Goal: Task Accomplishment & Management: Manage account settings

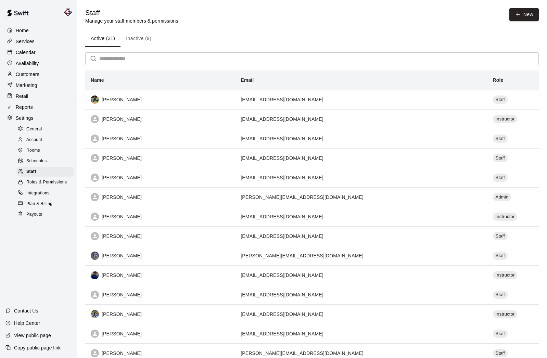
click at [33, 50] on p "Calendar" at bounding box center [26, 52] width 20 height 7
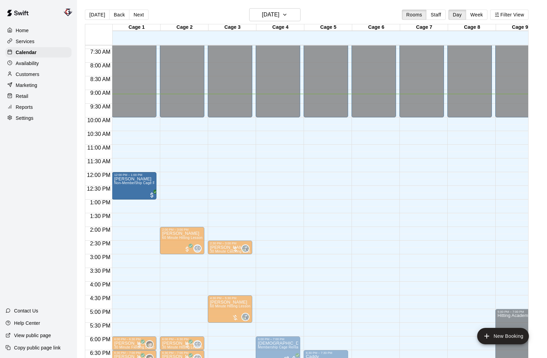
scroll to position [200, 0]
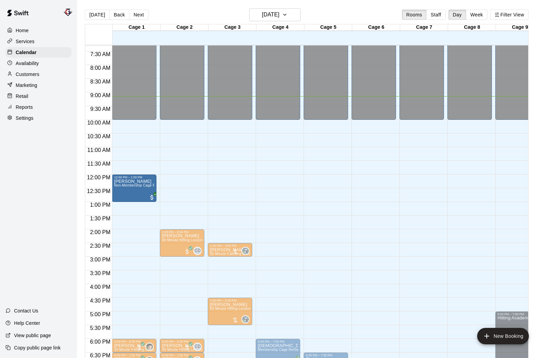
drag, startPoint x: 281, startPoint y: 185, endPoint x: 137, endPoint y: 185, distance: 144.1
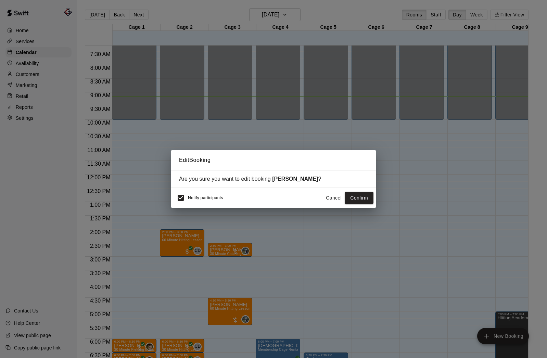
scroll to position [199, 0]
click at [362, 199] on button "Confirm" at bounding box center [359, 198] width 29 height 13
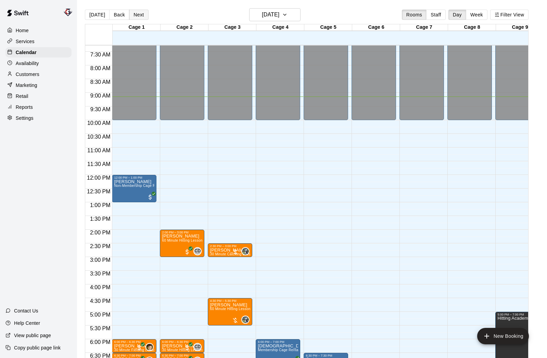
click at [137, 15] on button "Next" at bounding box center [138, 15] width 19 height 10
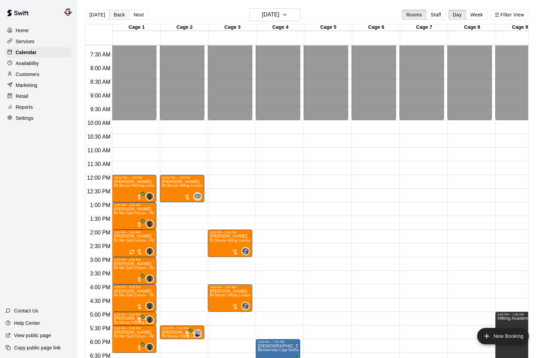
click at [115, 14] on button "Back" at bounding box center [119, 15] width 20 height 10
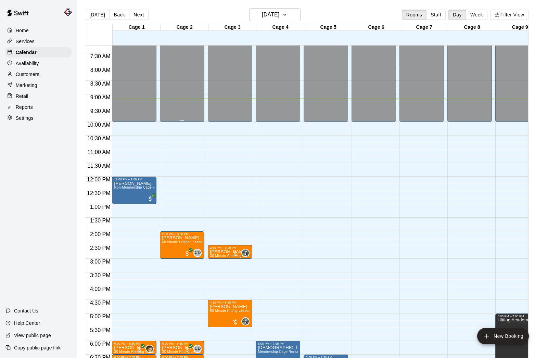
scroll to position [199, 0]
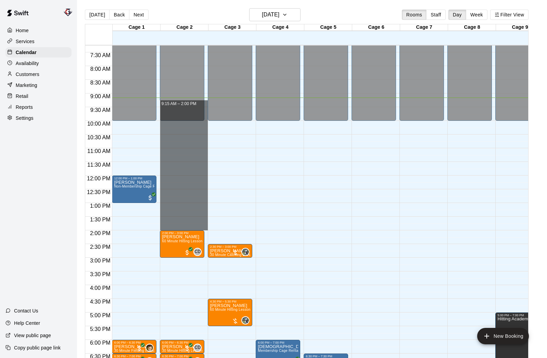
drag, startPoint x: 206, startPoint y: 101, endPoint x: 206, endPoint y: 224, distance: 123.2
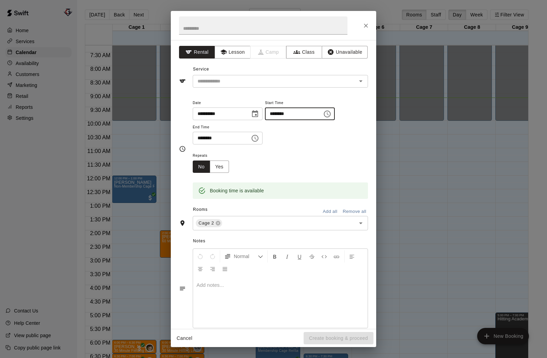
click at [284, 113] on input "********" at bounding box center [291, 113] width 53 height 13
click at [250, 218] on div "Cage 2 ​" at bounding box center [280, 223] width 175 height 14
type input "********"
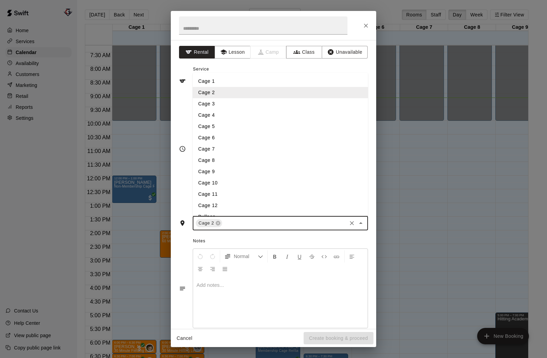
click at [227, 106] on li "Cage 3" at bounding box center [280, 103] width 175 height 11
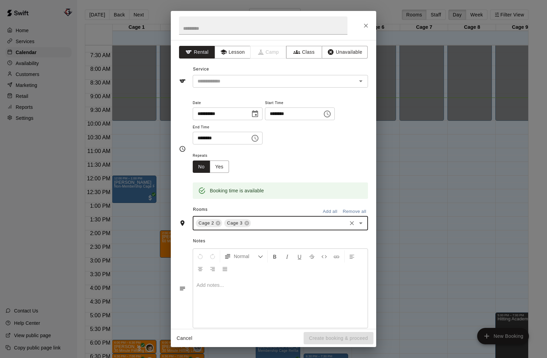
type input "*"
click at [216, 234] on li "Cage 4" at bounding box center [280, 238] width 175 height 11
type input "*"
click at [205, 237] on li "Cage 5" at bounding box center [280, 238] width 175 height 11
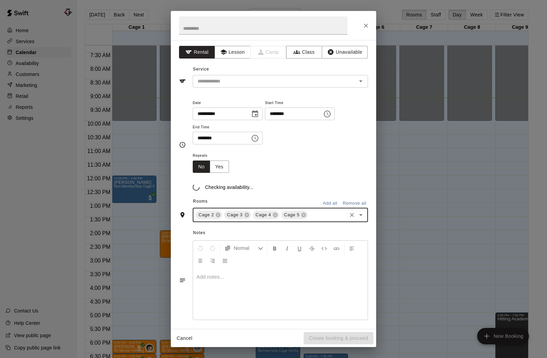
type input "*"
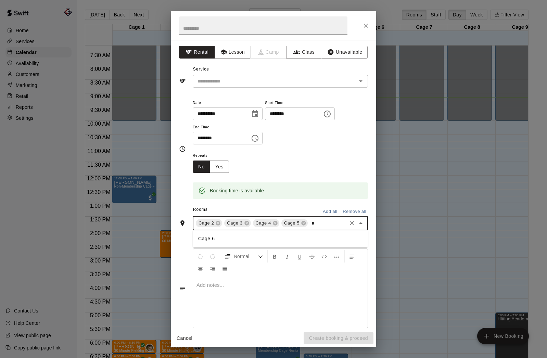
click at [217, 239] on li "Cage 6" at bounding box center [280, 238] width 175 height 11
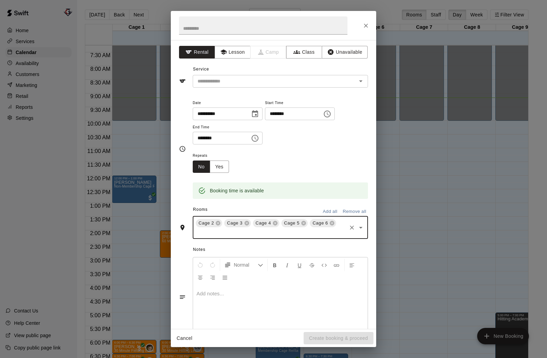
type input "*"
click at [221, 246] on li "Cage 7" at bounding box center [280, 247] width 175 height 11
type input "*"
click at [220, 248] on li "Cage 8" at bounding box center [280, 248] width 175 height 11
click at [351, 51] on button "Unavailable" at bounding box center [345, 52] width 46 height 13
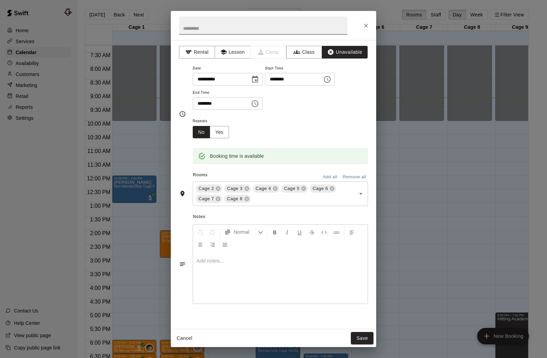
click at [267, 28] on input "text" at bounding box center [263, 25] width 168 height 18
type input "****"
click at [363, 333] on button "Save" at bounding box center [362, 338] width 23 height 13
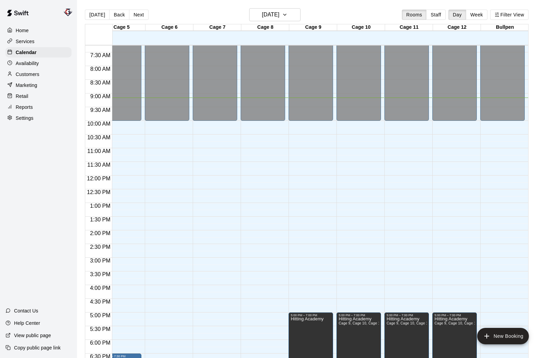
scroll to position [0, 0]
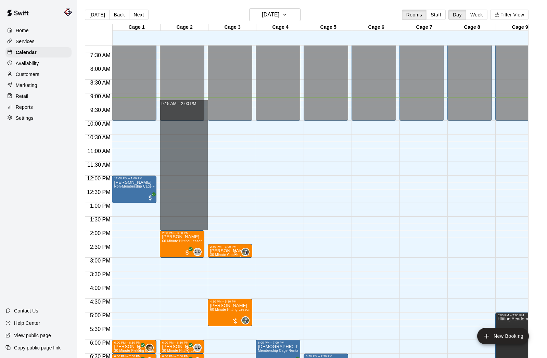
drag, startPoint x: 206, startPoint y: 99, endPoint x: 203, endPoint y: 226, distance: 127.0
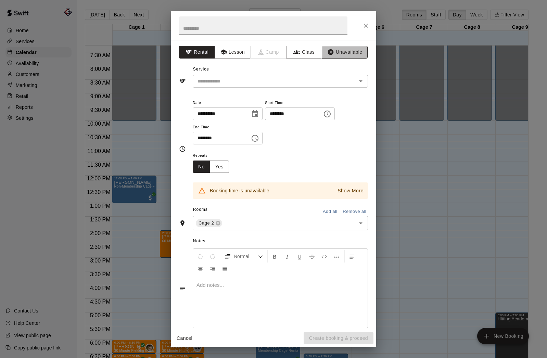
click at [341, 52] on button "Unavailable" at bounding box center [345, 52] width 46 height 13
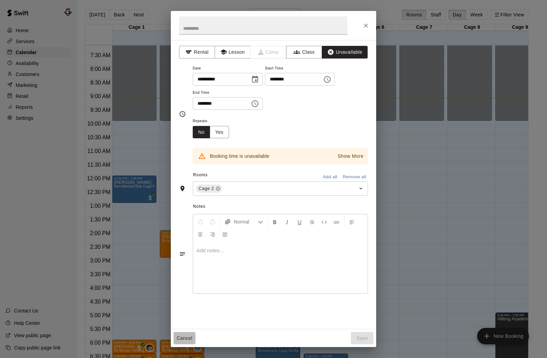
click at [180, 336] on button "Cancel" at bounding box center [185, 338] width 22 height 13
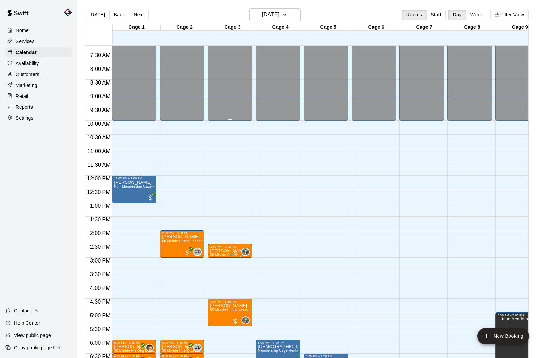
scroll to position [200, 0]
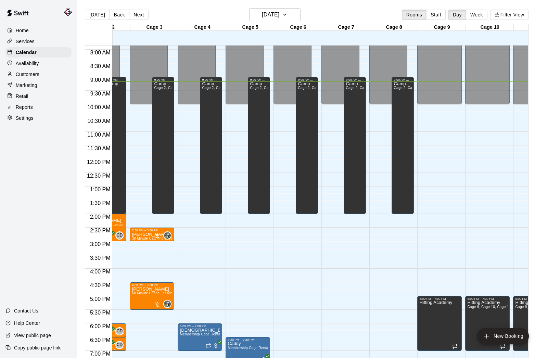
scroll to position [0, 82]
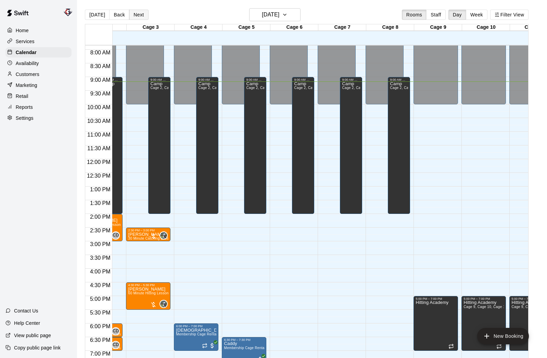
click at [140, 16] on button "Next" at bounding box center [138, 15] width 19 height 10
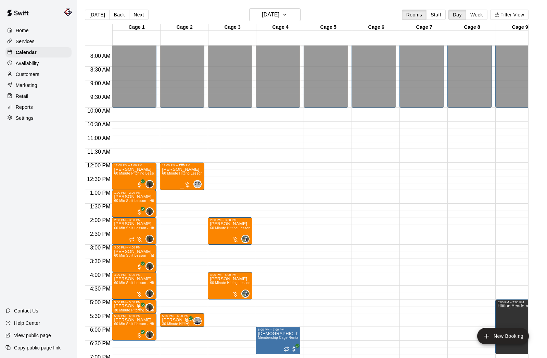
scroll to position [0, 0]
click at [179, 174] on span "60 Minute Hitting Lesson" at bounding box center [182, 173] width 40 height 4
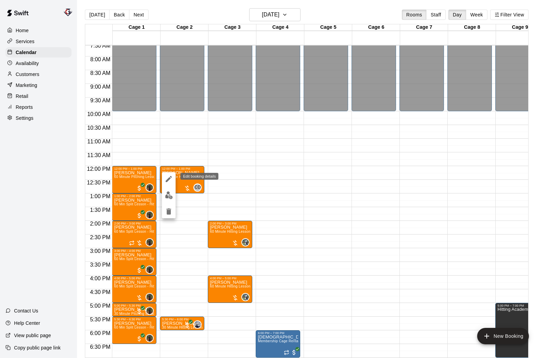
click at [168, 178] on icon "edit" at bounding box center [169, 179] width 8 height 8
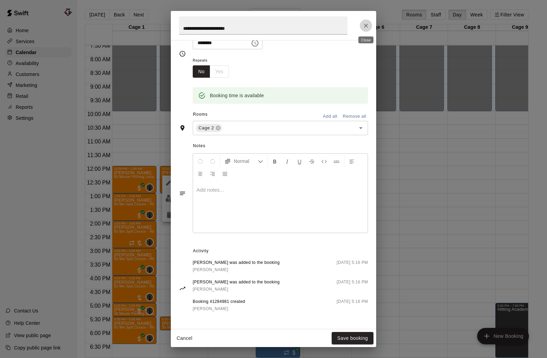
click at [367, 24] on icon "Close" at bounding box center [366, 26] width 4 height 4
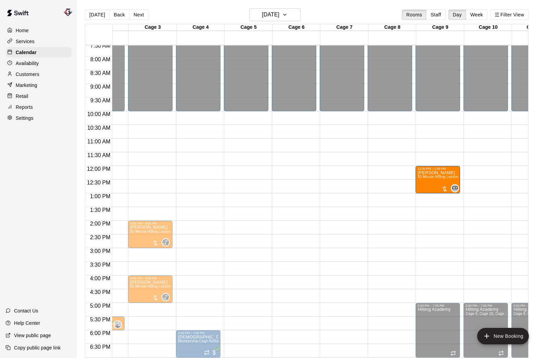
drag, startPoint x: 118, startPoint y: 175, endPoint x: 440, endPoint y: 180, distance: 322.1
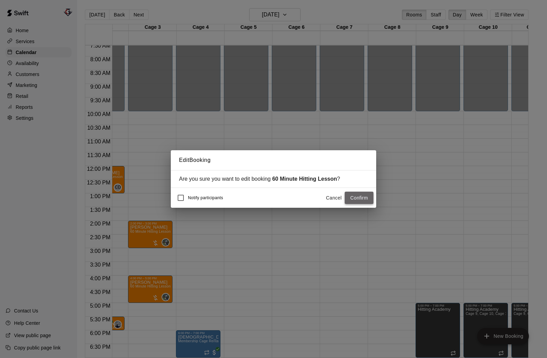
click at [370, 199] on button "Confirm" at bounding box center [359, 198] width 29 height 13
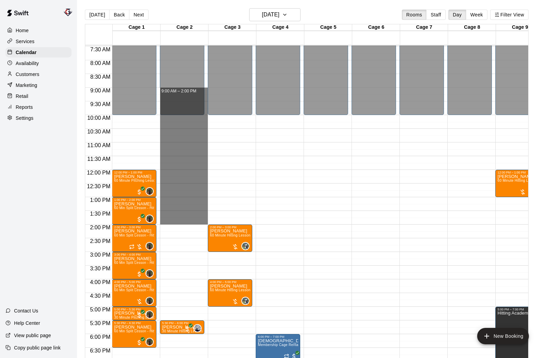
drag, startPoint x: 206, startPoint y: 88, endPoint x: 207, endPoint y: 217, distance: 129.0
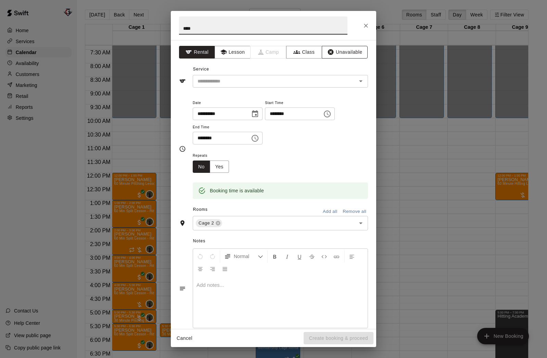
type input "****"
click at [345, 57] on button "Unavailable" at bounding box center [345, 52] width 46 height 13
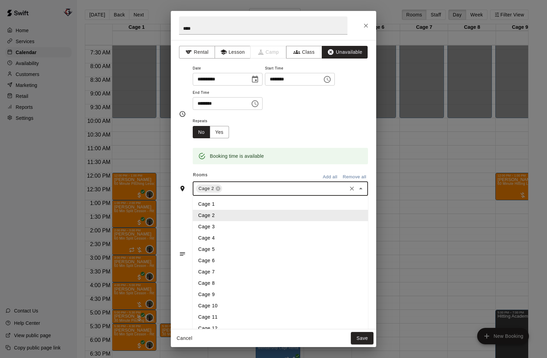
click at [238, 188] on input "text" at bounding box center [284, 188] width 123 height 9
click at [227, 229] on li "Cage 3" at bounding box center [280, 226] width 175 height 11
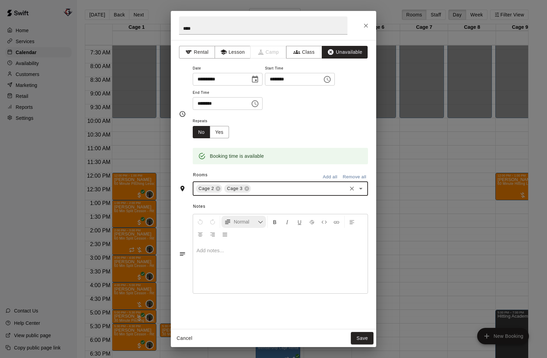
type input "*"
click at [229, 206] on li "Cage 4" at bounding box center [280, 204] width 175 height 11
type input "*"
click at [227, 208] on li "Cage 5" at bounding box center [280, 204] width 175 height 11
type input "*"
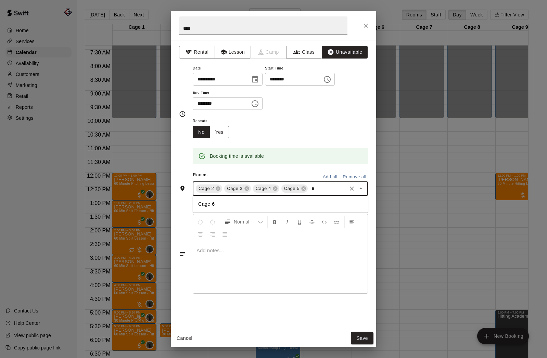
click at [221, 206] on li "Cage 6" at bounding box center [280, 204] width 175 height 11
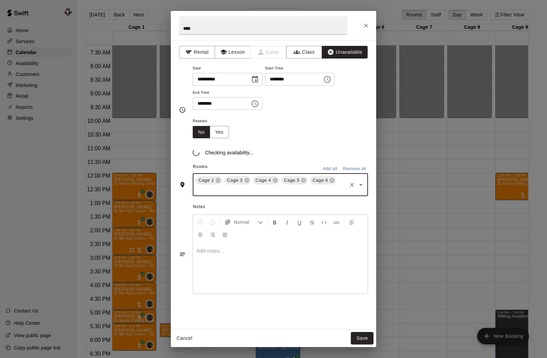
type input "*"
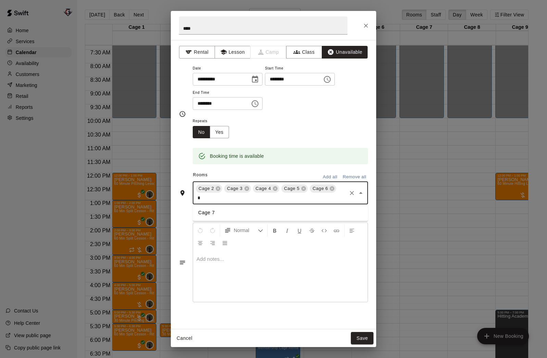
click at [219, 210] on li "Cage 7" at bounding box center [280, 212] width 175 height 11
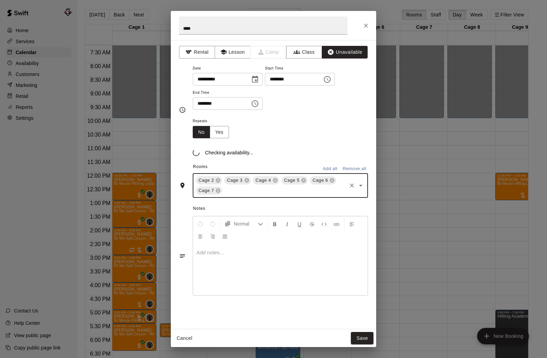
type input "*"
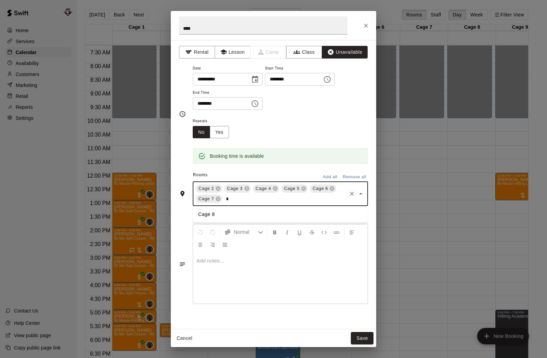
click at [218, 216] on li "Cage 8" at bounding box center [280, 214] width 175 height 11
click at [362, 336] on button "Save" at bounding box center [362, 338] width 23 height 13
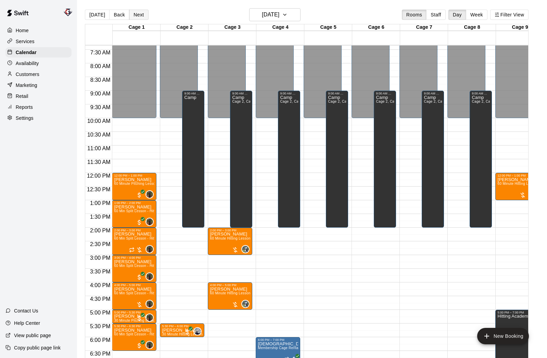
click at [138, 14] on button "Next" at bounding box center [138, 15] width 19 height 10
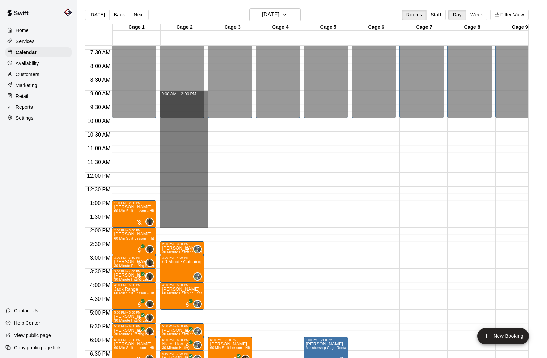
drag, startPoint x: 206, startPoint y: 92, endPoint x: 203, endPoint y: 227, distance: 134.9
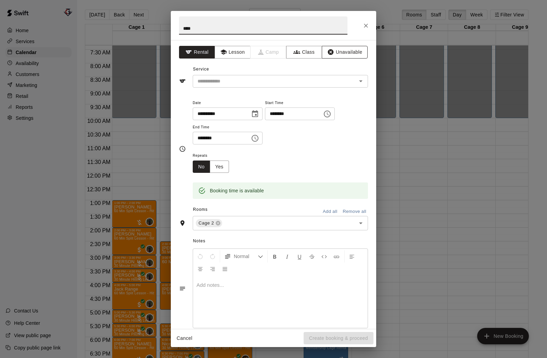
type input "****"
click at [349, 51] on button "Unavailable" at bounding box center [345, 52] width 46 height 13
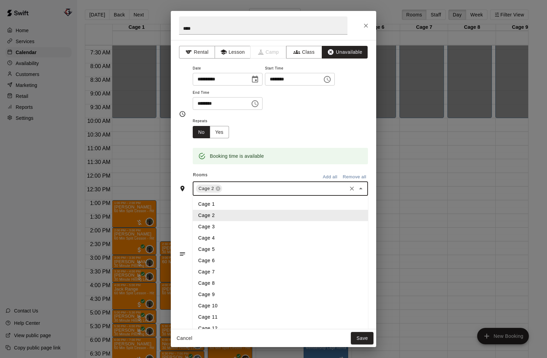
click at [247, 189] on input "text" at bounding box center [284, 188] width 123 height 9
type input "*"
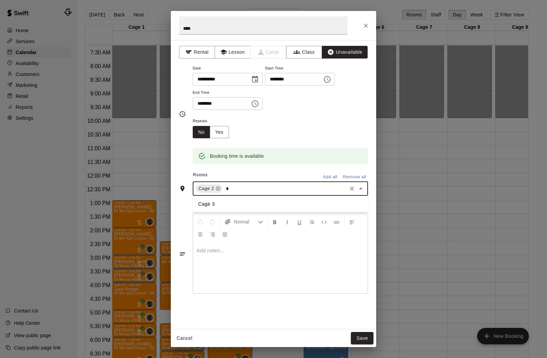
click at [235, 207] on li "Cage 3" at bounding box center [280, 204] width 175 height 11
type input "*"
click at [234, 206] on li "Cage 4" at bounding box center [280, 204] width 175 height 11
type input "*"
click at [232, 203] on li "Cage 5" at bounding box center [280, 204] width 175 height 11
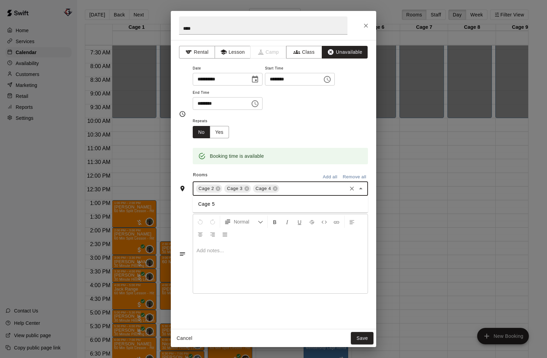
type input "*"
click at [229, 202] on li "Cage 6" at bounding box center [280, 204] width 175 height 11
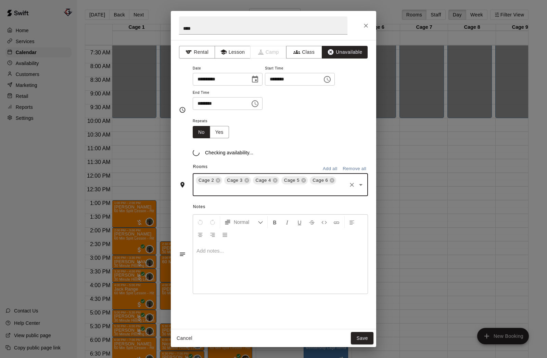
type input "*"
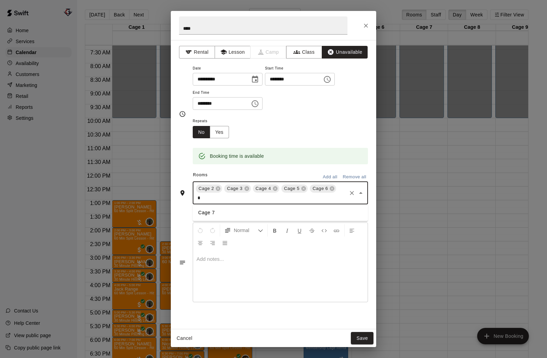
click at [225, 210] on li "Cage 7" at bounding box center [280, 212] width 175 height 11
type input "*"
click at [224, 214] on li "Cage 8" at bounding box center [280, 214] width 175 height 11
click at [361, 336] on button "Save" at bounding box center [362, 338] width 23 height 13
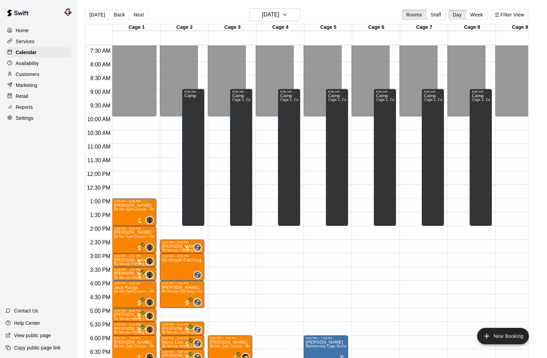
scroll to position [196, 0]
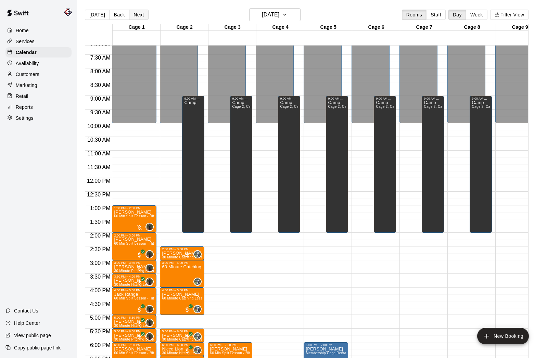
click at [135, 15] on button "Next" at bounding box center [138, 15] width 19 height 10
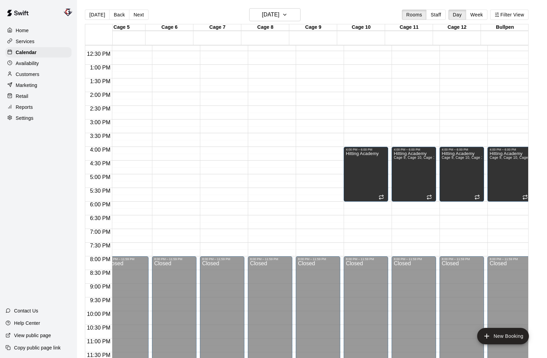
scroll to position [0, 0]
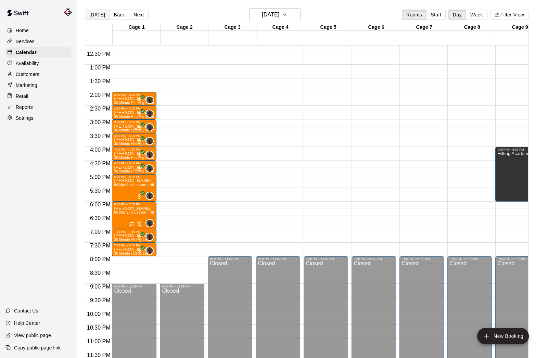
click at [90, 14] on button "[DATE]" at bounding box center [97, 15] width 25 height 10
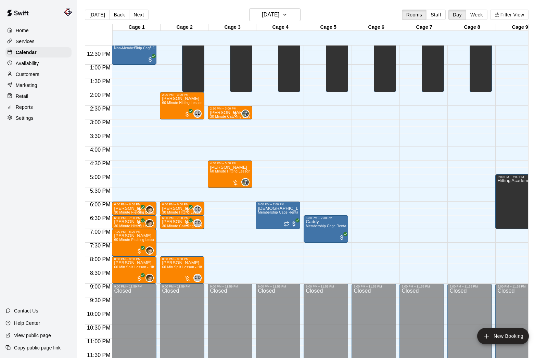
scroll to position [0, 207]
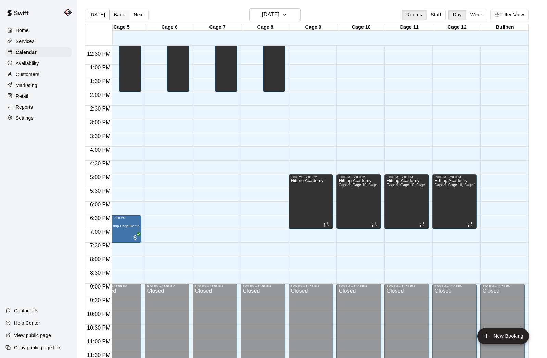
click at [119, 15] on button "Back" at bounding box center [119, 15] width 20 height 10
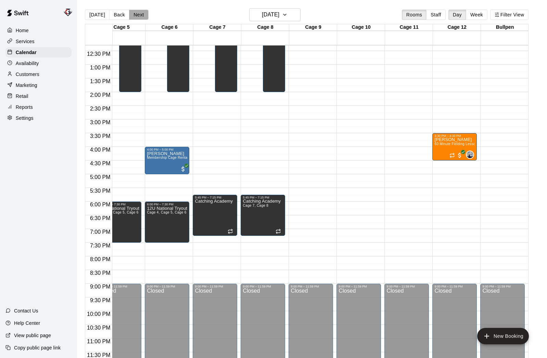
click at [134, 15] on button "Next" at bounding box center [138, 15] width 19 height 10
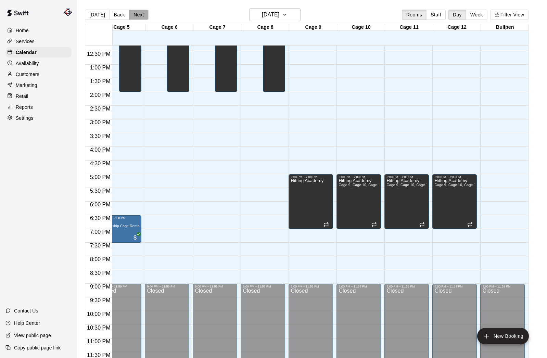
click at [138, 14] on button "Next" at bounding box center [138, 15] width 19 height 10
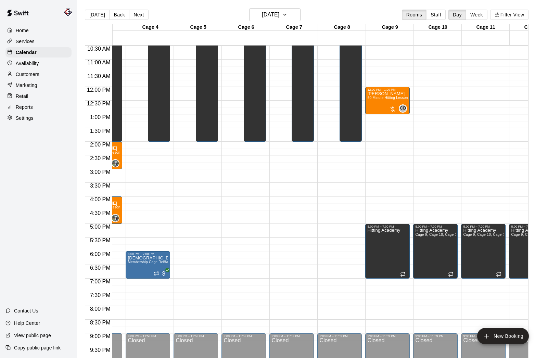
scroll to position [287, 82]
